Goal: Information Seeking & Learning: Find specific page/section

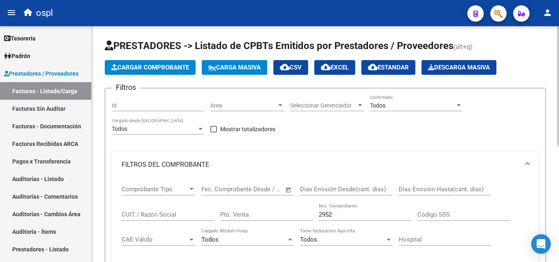
scroll to position [228, 0]
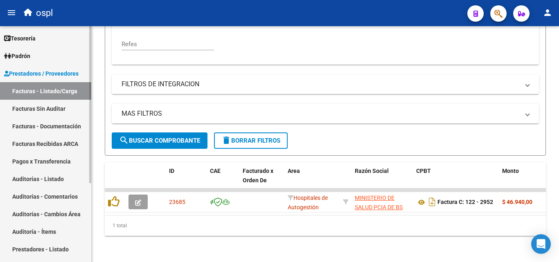
click at [80, 215] on link "Auditorías - Cambios Área" at bounding box center [45, 215] width 91 height 18
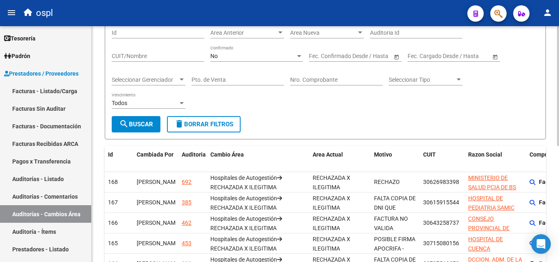
scroll to position [17, 0]
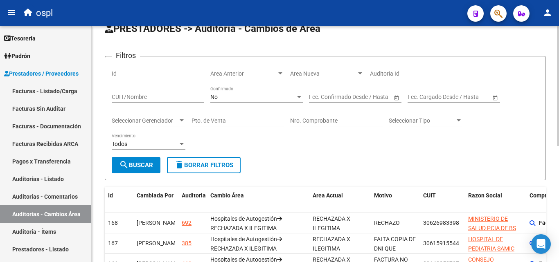
click at [244, 68] on div "Area Anterior Area Anterior" at bounding box center [247, 71] width 74 height 16
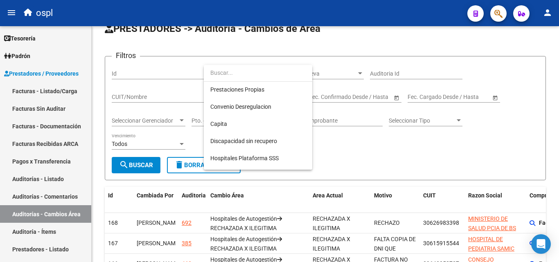
scroll to position [102, 0]
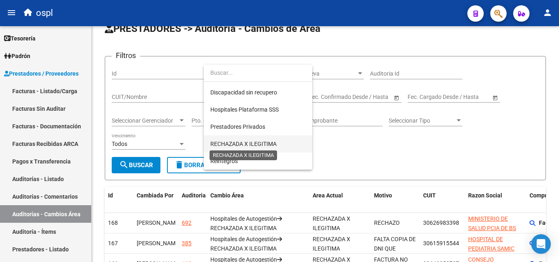
click at [260, 144] on span "RECHAZADA X ILEGITIMA" at bounding box center [243, 144] width 66 height 7
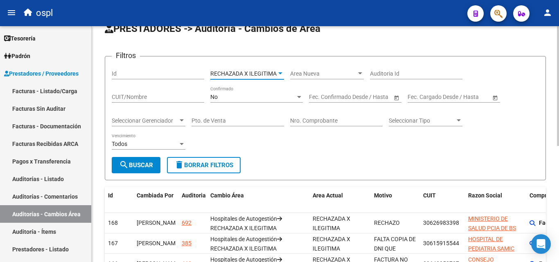
click at [278, 74] on div at bounding box center [280, 73] width 7 height 7
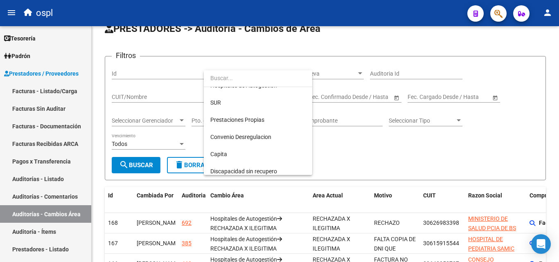
scroll to position [0, 0]
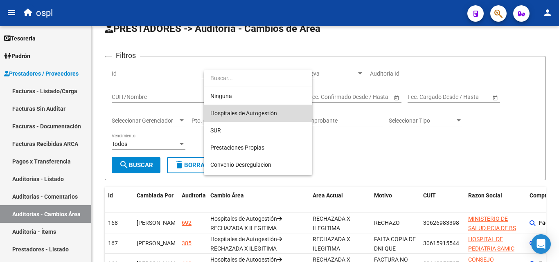
click at [266, 108] on span "Hospitales de Autogestión" at bounding box center [257, 113] width 95 height 17
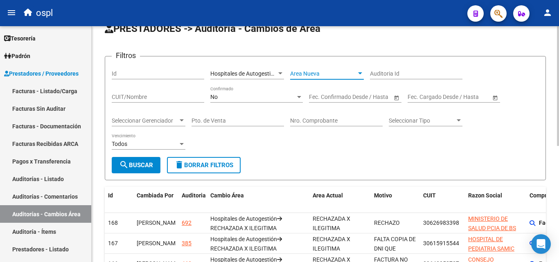
click at [337, 73] on span "Area Nueva" at bounding box center [323, 73] width 66 height 7
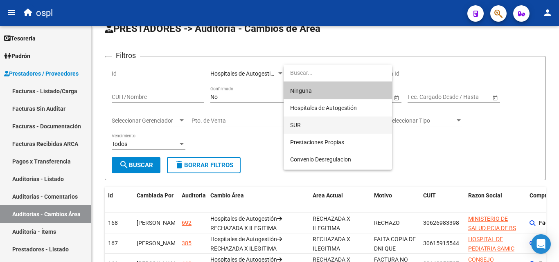
scroll to position [102, 0]
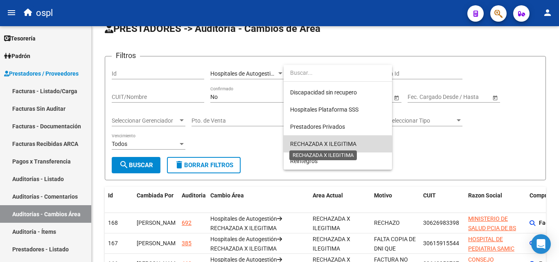
click at [319, 145] on span "RECHAZADA X ILEGITIMA" at bounding box center [323, 144] width 66 height 7
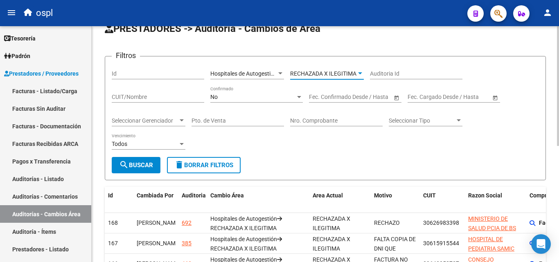
click at [136, 163] on span "search Buscar" at bounding box center [136, 165] width 34 height 7
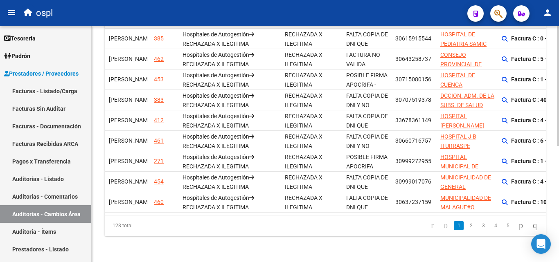
scroll to position [0, 25]
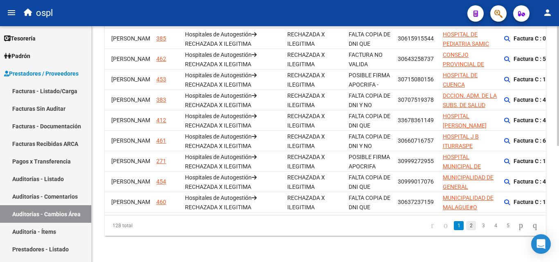
click at [466, 227] on link "2" at bounding box center [471, 225] width 10 height 9
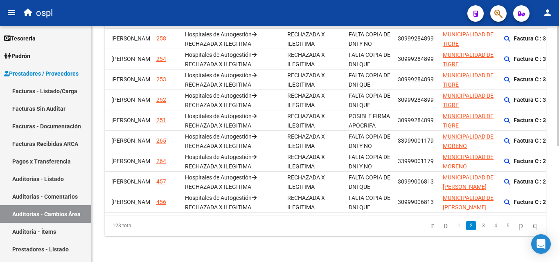
scroll to position [229, 0]
click at [490, 226] on li "4" at bounding box center [496, 226] width 12 height 14
click at [502, 225] on li "5" at bounding box center [508, 226] width 12 height 14
click at [503, 228] on link "5" at bounding box center [508, 225] width 10 height 9
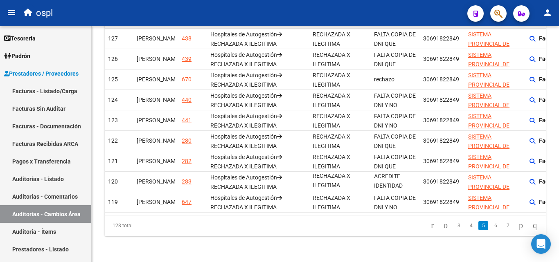
drag, startPoint x: 531, startPoint y: 223, endPoint x: 522, endPoint y: 226, distance: 9.2
click at [532, 224] on icon "go to last page" at bounding box center [535, 226] width 7 height 10
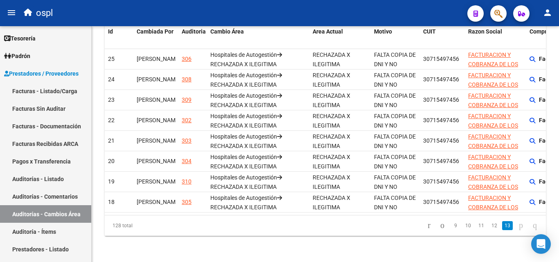
scroll to position [188, 0]
click at [488, 230] on li "12" at bounding box center [494, 226] width 13 height 14
click at [489, 227] on link "12" at bounding box center [494, 225] width 11 height 9
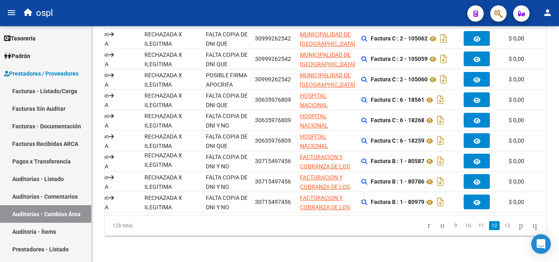
scroll to position [0, 0]
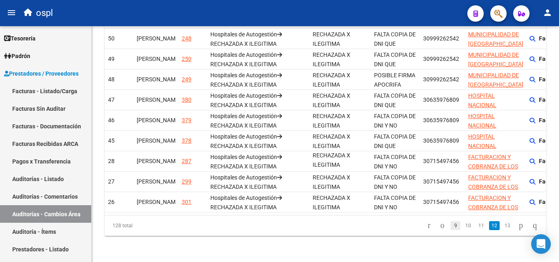
click at [453, 228] on link "9" at bounding box center [456, 225] width 10 height 9
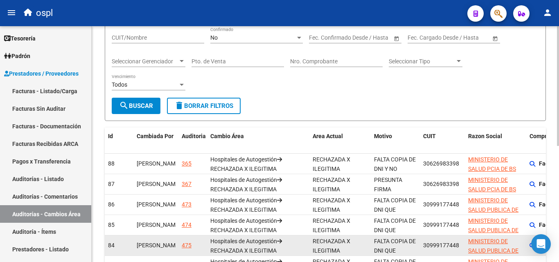
scroll to position [24, 0]
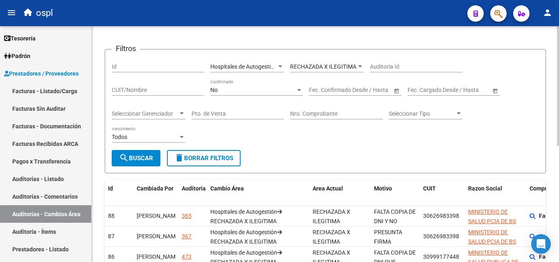
click at [254, 90] on div "No" at bounding box center [252, 90] width 85 height 7
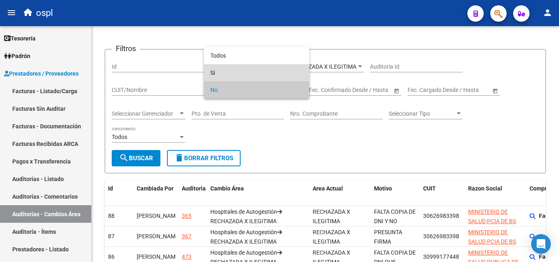
click at [252, 68] on span "Si" at bounding box center [256, 72] width 93 height 17
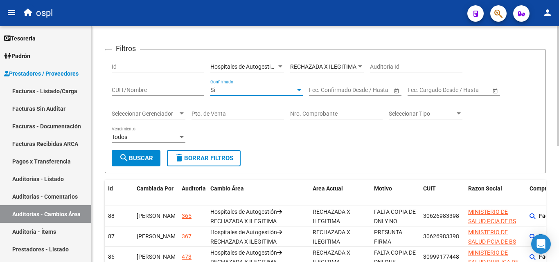
click at [140, 156] on span "search Buscar" at bounding box center [136, 158] width 34 height 7
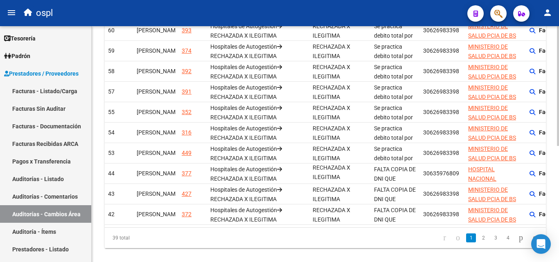
scroll to position [229, 0]
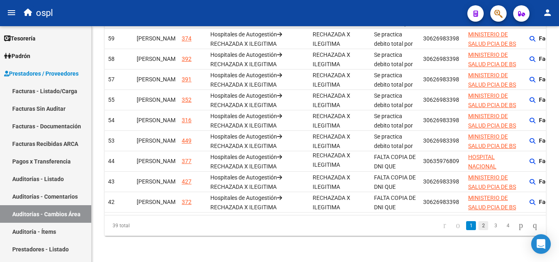
click at [479, 227] on link "2" at bounding box center [484, 225] width 10 height 9
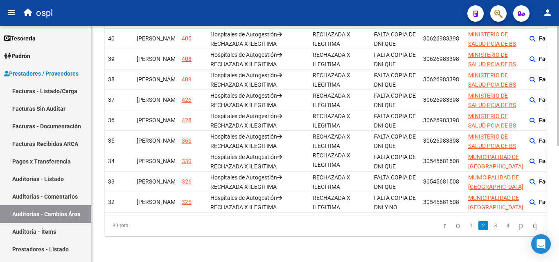
click at [491, 223] on link "3" at bounding box center [496, 225] width 10 height 9
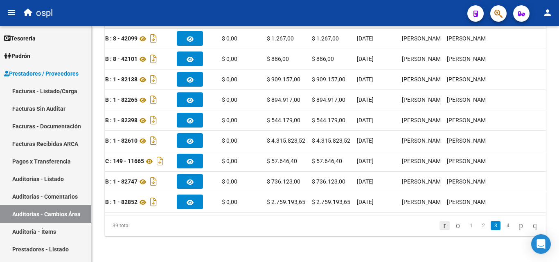
click at [442, 227] on icon "go to first page" at bounding box center [444, 226] width 5 height 10
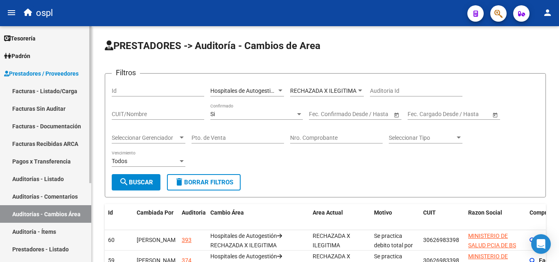
click at [61, 90] on link "Facturas - Listado/Carga" at bounding box center [45, 91] width 91 height 18
